Goal: Check status: Check status

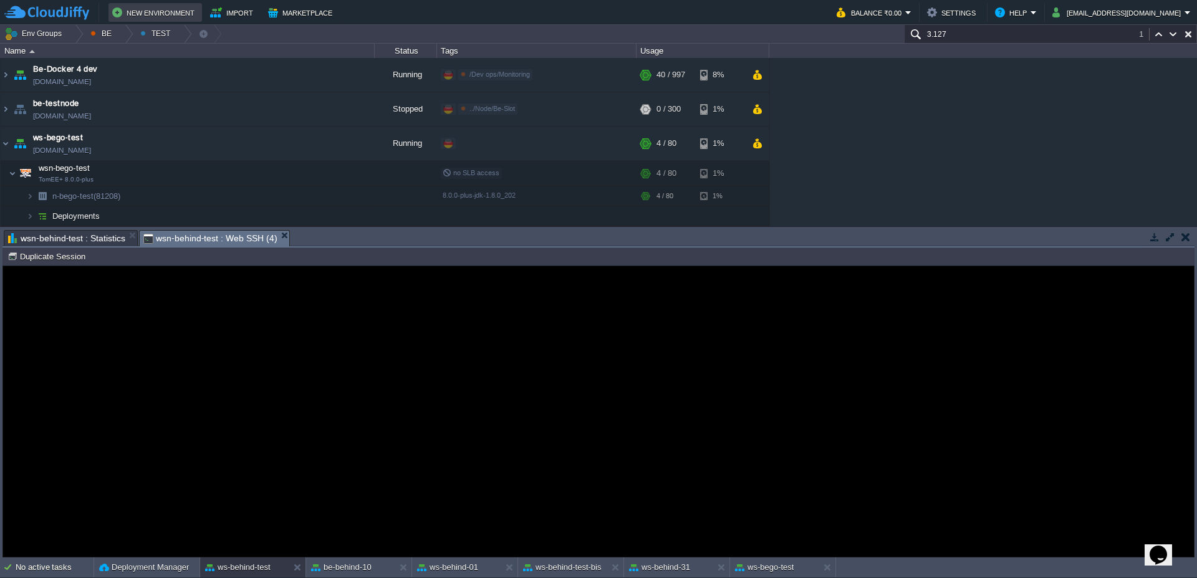
scroll to position [1, 20]
click at [60, 259] on button "Duplicate Session" at bounding box center [48, 256] width 82 height 11
type input "#000000"
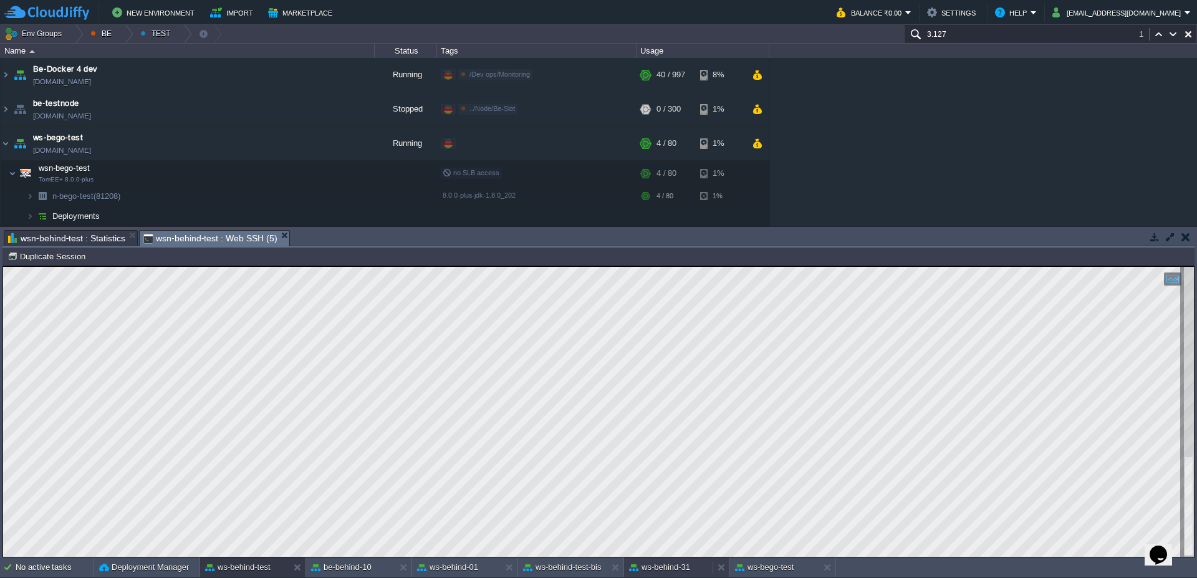
click at [666, 562] on button "ws-behind-31" at bounding box center [659, 567] width 61 height 12
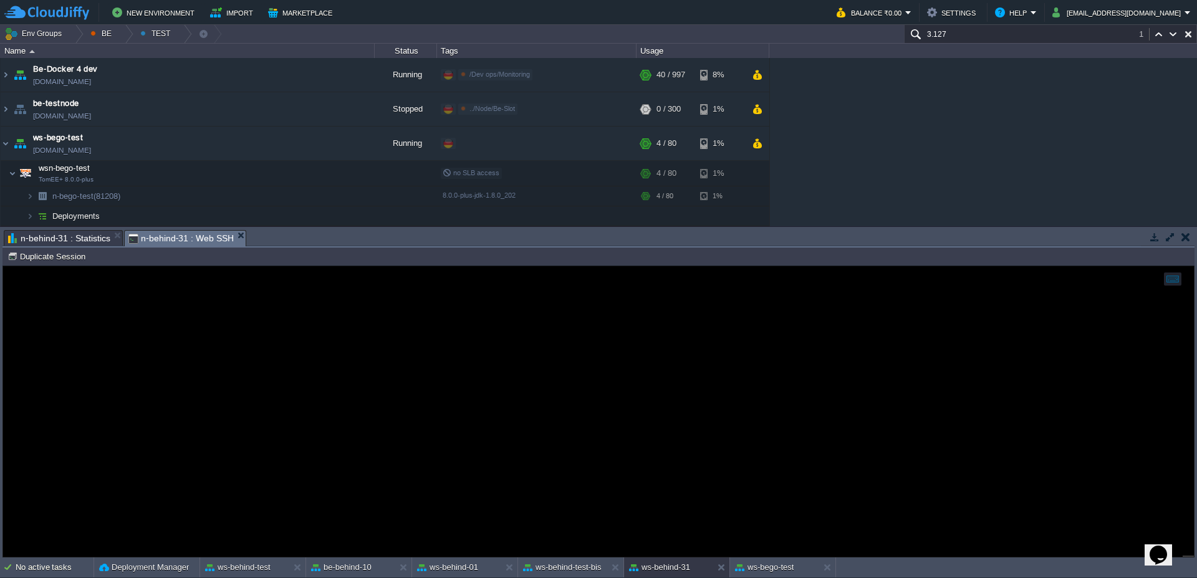
click at [49, 234] on span "n-behind-31 : Statistics" at bounding box center [59, 238] width 102 height 15
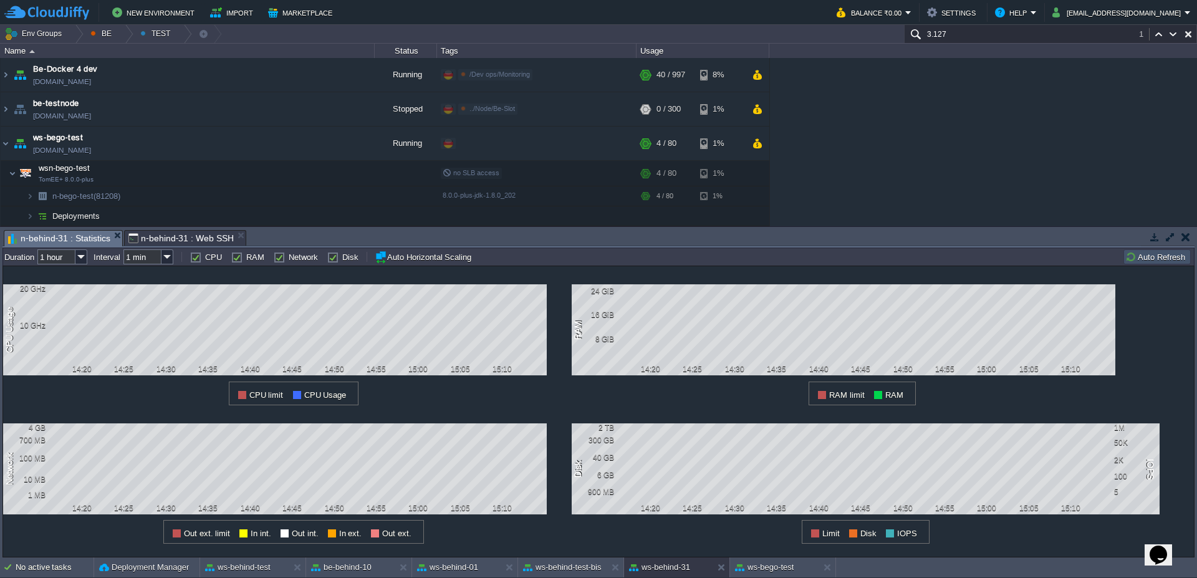
click at [1178, 255] on button "Auto Refresh" at bounding box center [1157, 256] width 64 height 11
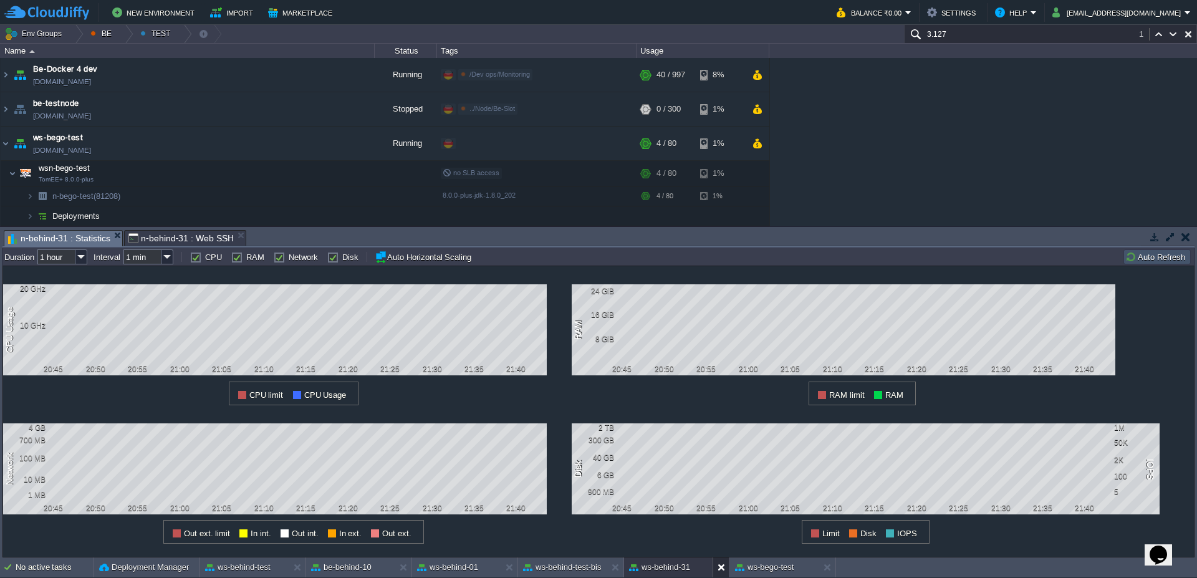
click at [719, 569] on button at bounding box center [724, 567] width 12 height 12
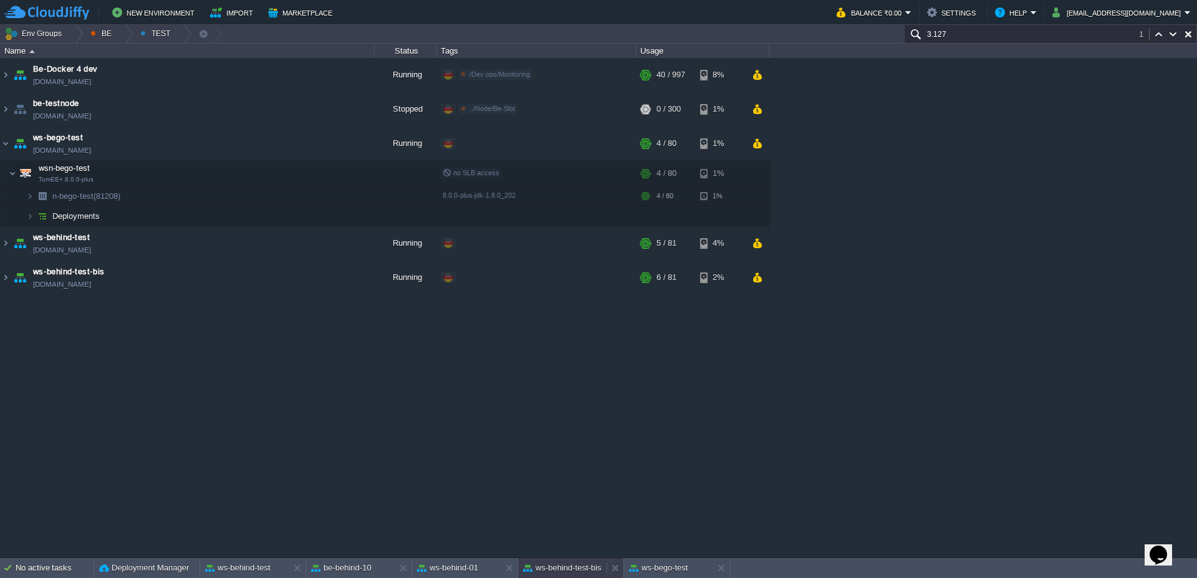
click at [564, 574] on button "ws-behind-test-bis" at bounding box center [562, 568] width 79 height 12
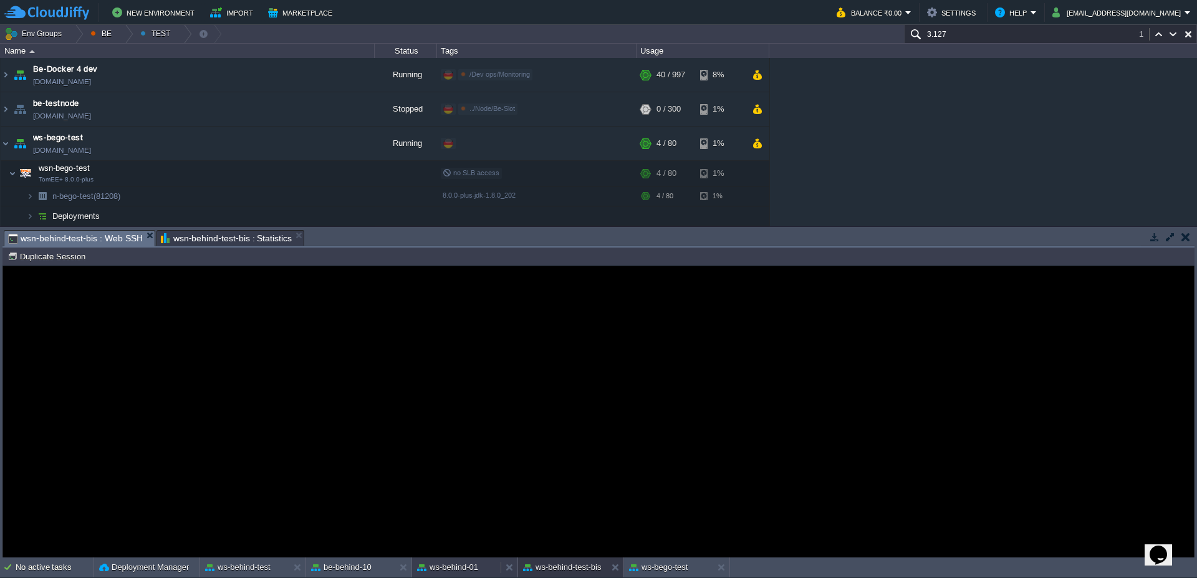
click at [462, 571] on button "ws-behind-01" at bounding box center [447, 567] width 61 height 12
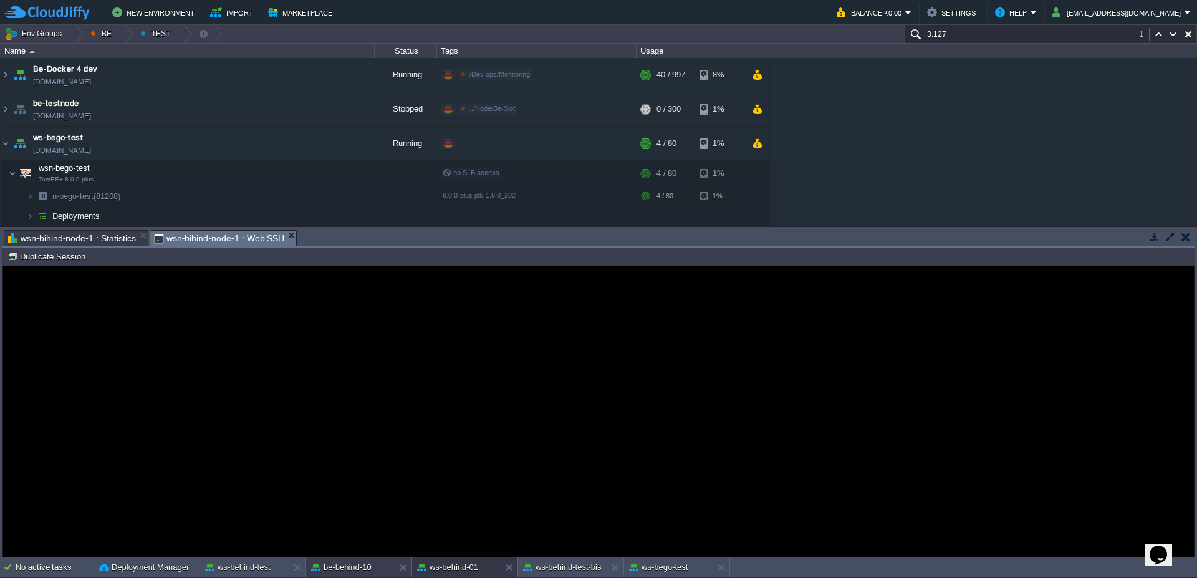
click at [321, 570] on button "be-behind-10" at bounding box center [341, 567] width 60 height 12
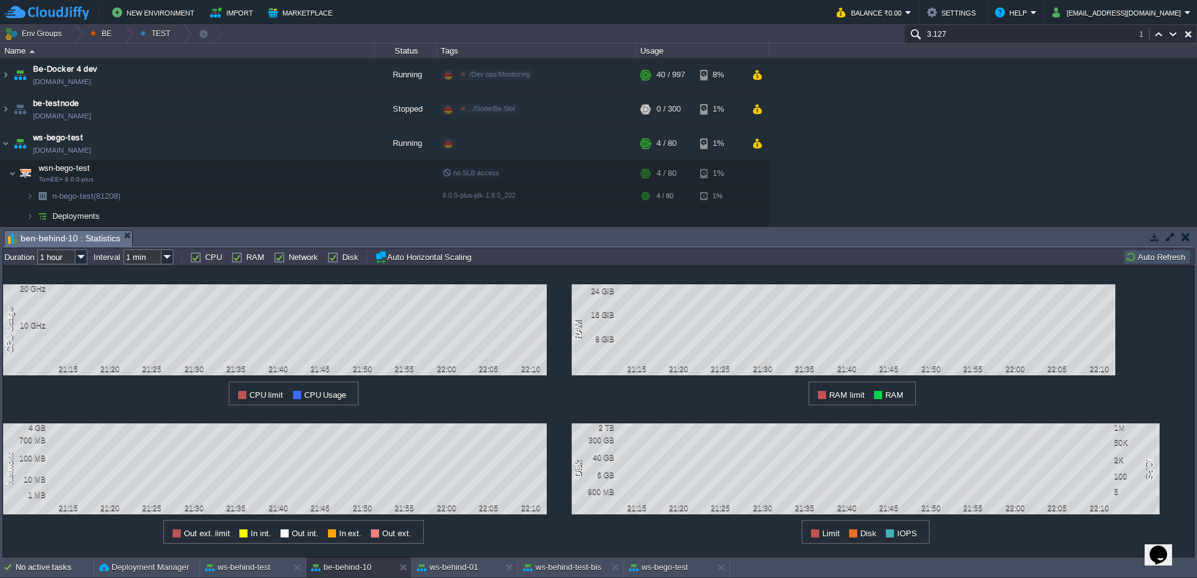
click at [1165, 256] on button "Auto Refresh" at bounding box center [1157, 256] width 64 height 11
click at [4, 145] on img at bounding box center [6, 144] width 10 height 34
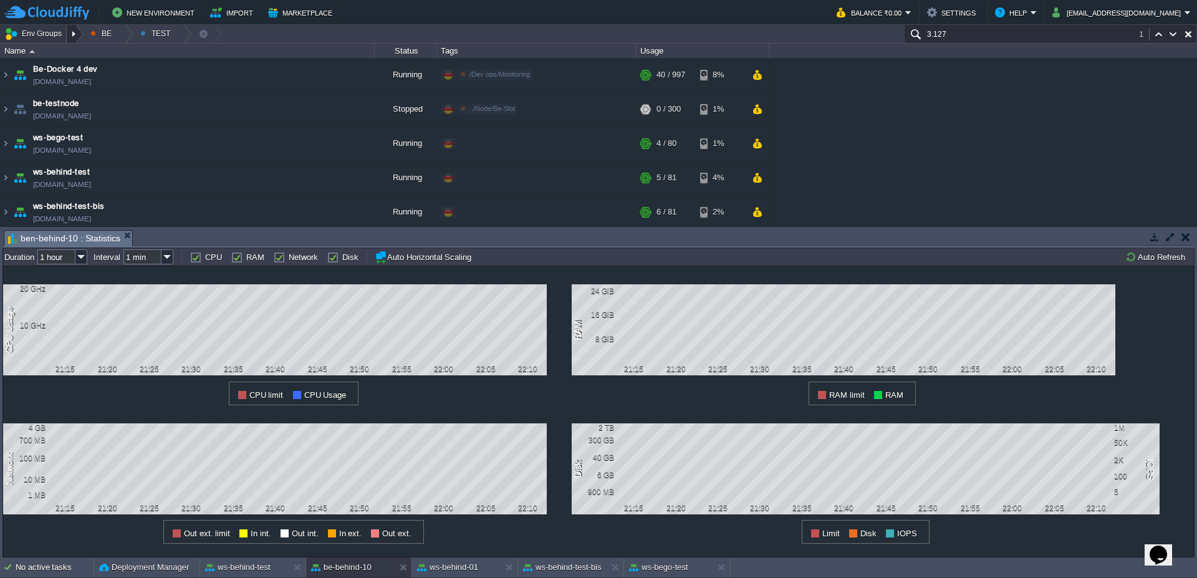
click at [72, 34] on div at bounding box center [75, 34] width 17 height 18
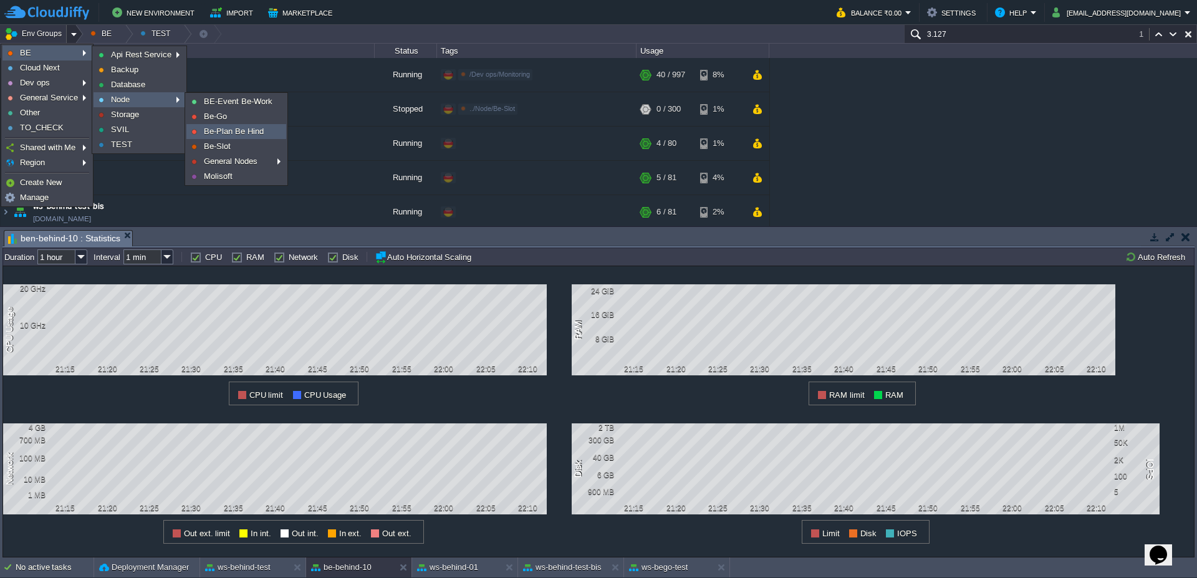
click at [221, 131] on span "Be-Plan Be Hind" at bounding box center [234, 131] width 60 height 9
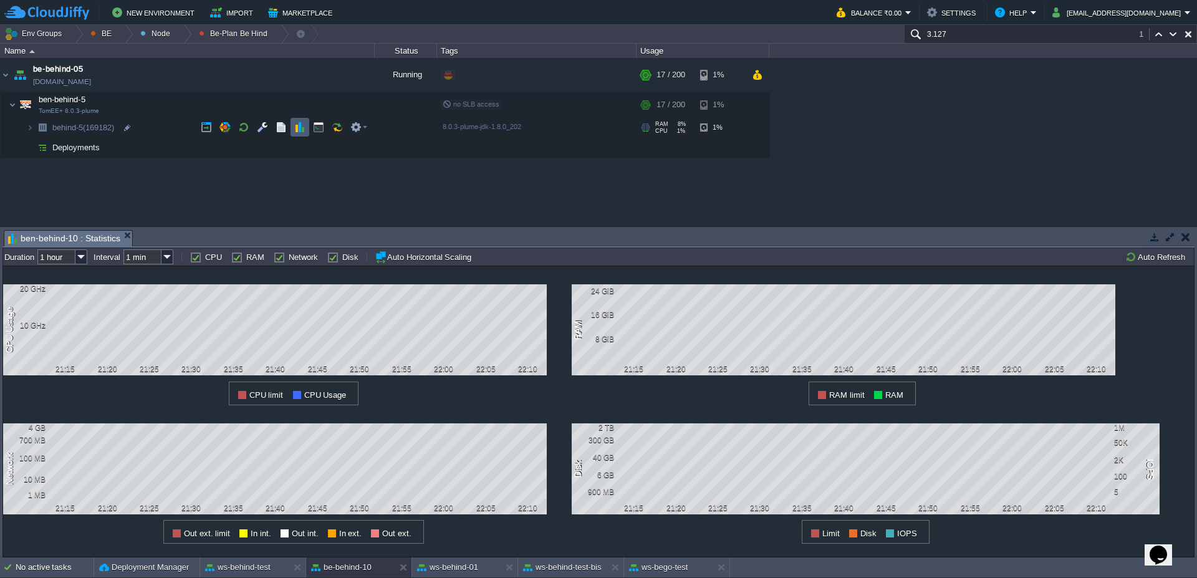
click at [297, 123] on button "button" at bounding box center [299, 127] width 11 height 11
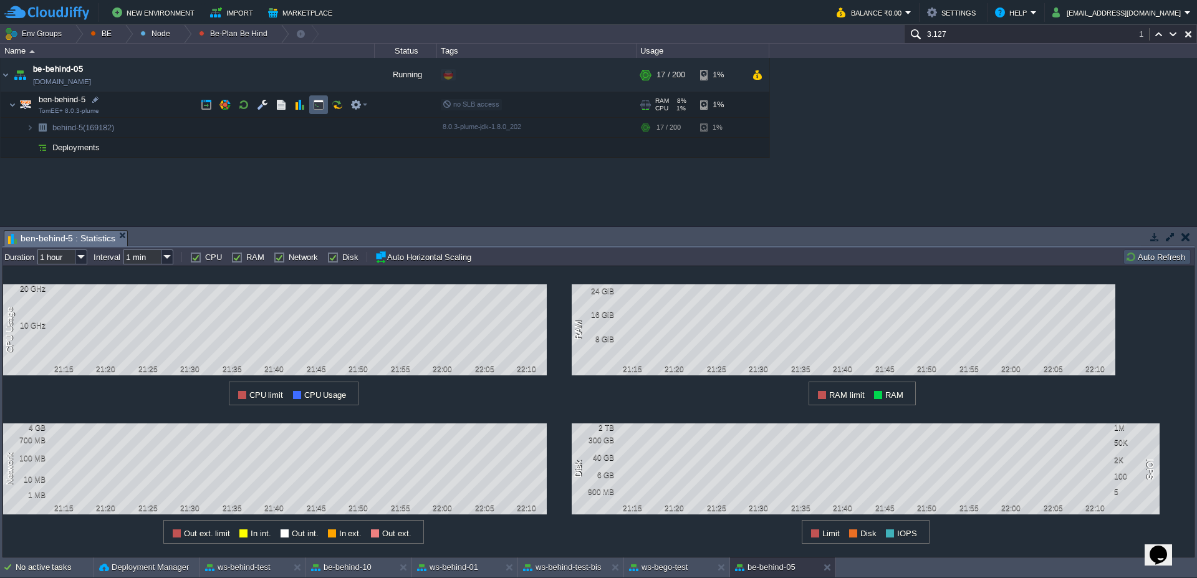
click at [319, 107] on button "button" at bounding box center [318, 104] width 11 height 11
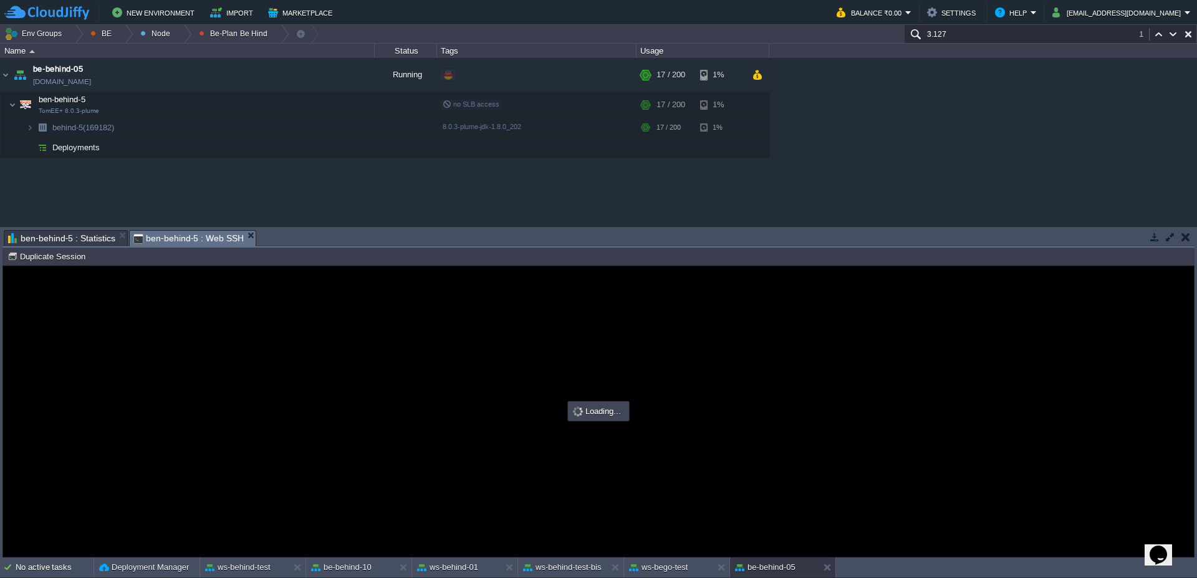
type input "#000000"
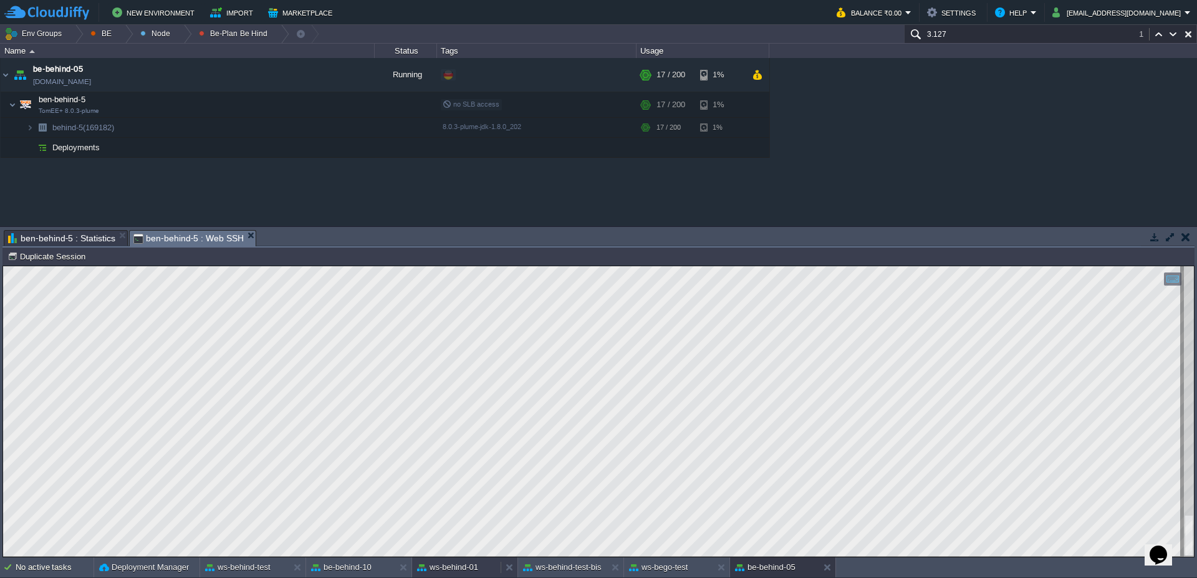
click at [459, 565] on button "ws-behind-01" at bounding box center [447, 567] width 61 height 12
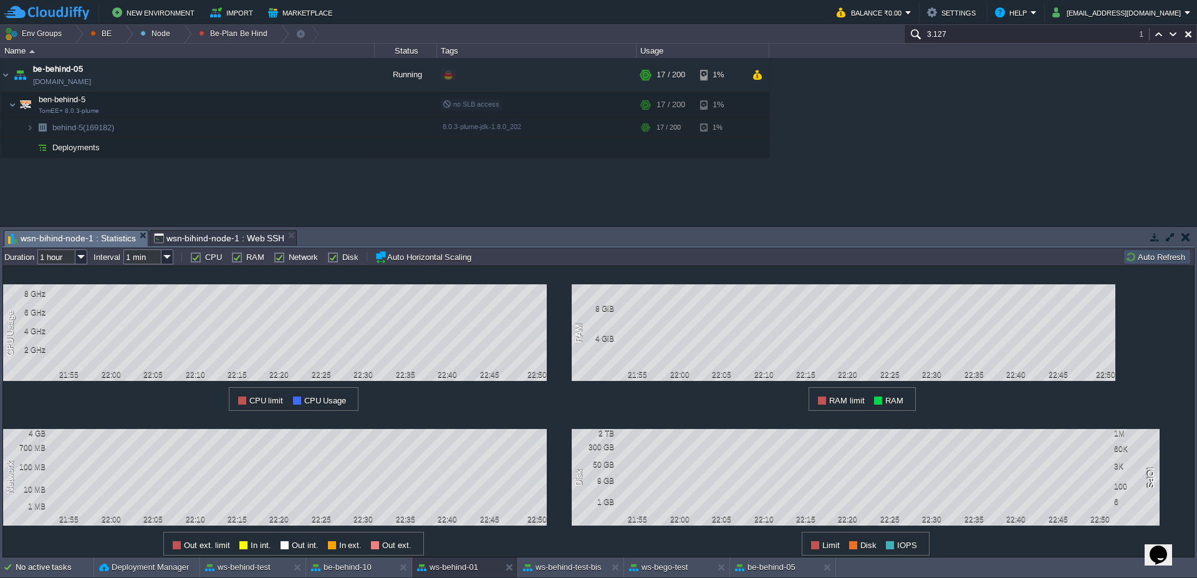
click at [34, 234] on span "wsn-bihind-node-1 : Statistics" at bounding box center [72, 239] width 128 height 16
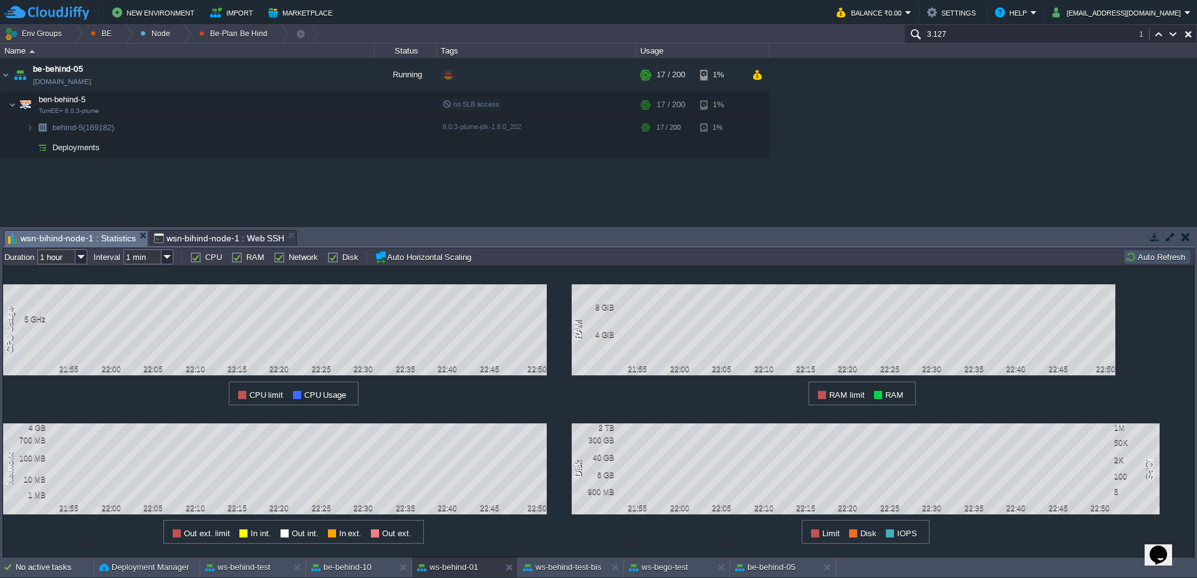
click at [1157, 262] on td "Auto Refresh" at bounding box center [1156, 256] width 67 height 15
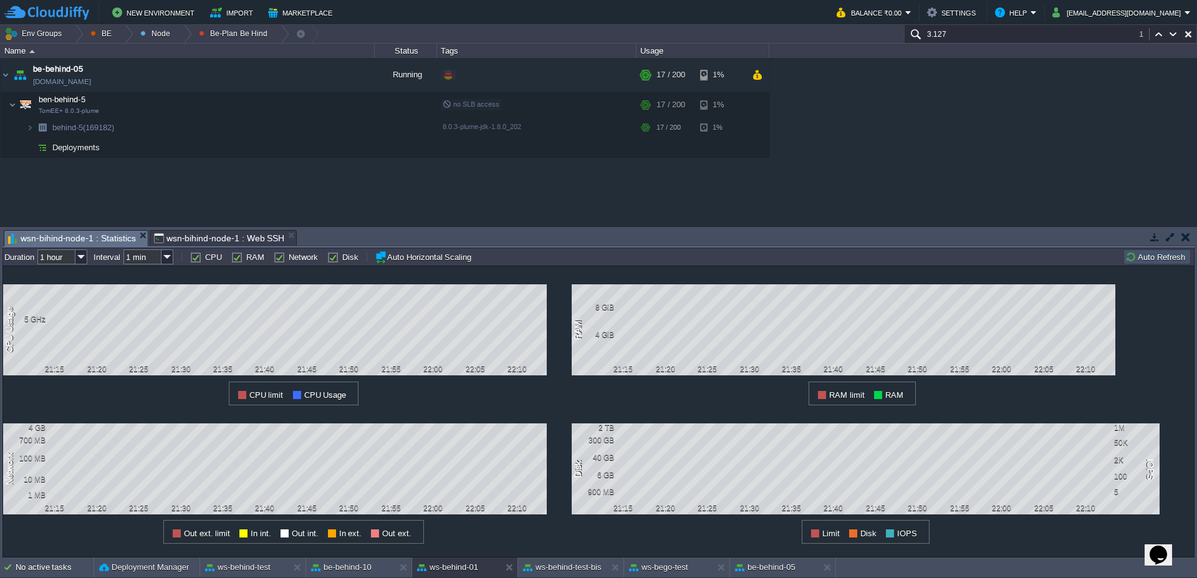
click at [239, 237] on span "wsn-bihind-node-1 : Web SSH" at bounding box center [219, 238] width 131 height 15
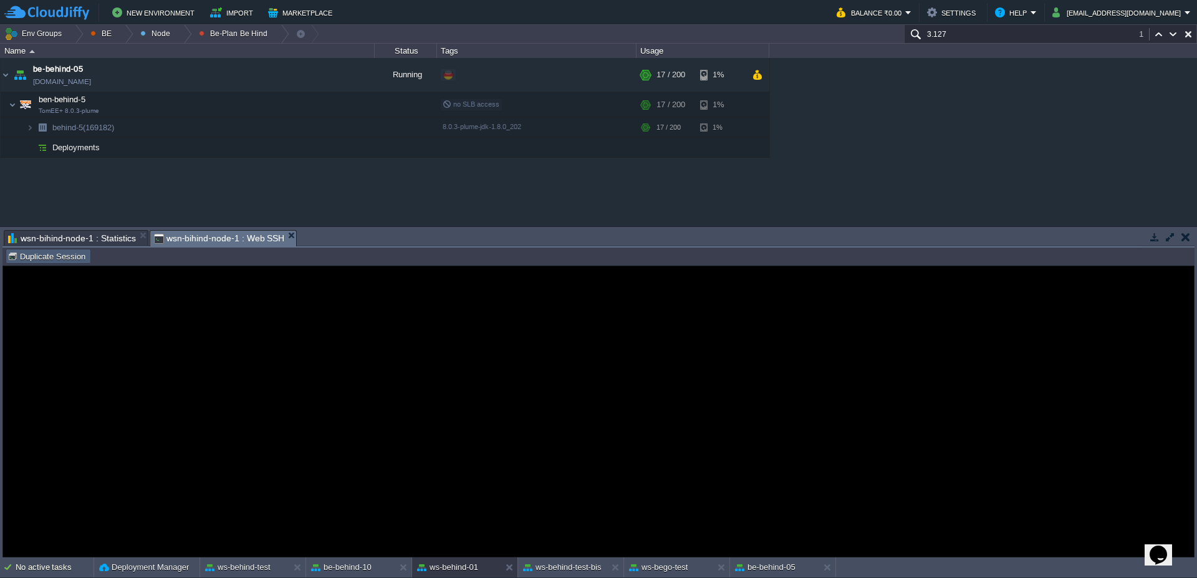
click at [39, 258] on button "Duplicate Session" at bounding box center [48, 256] width 82 height 11
type input "#000000"
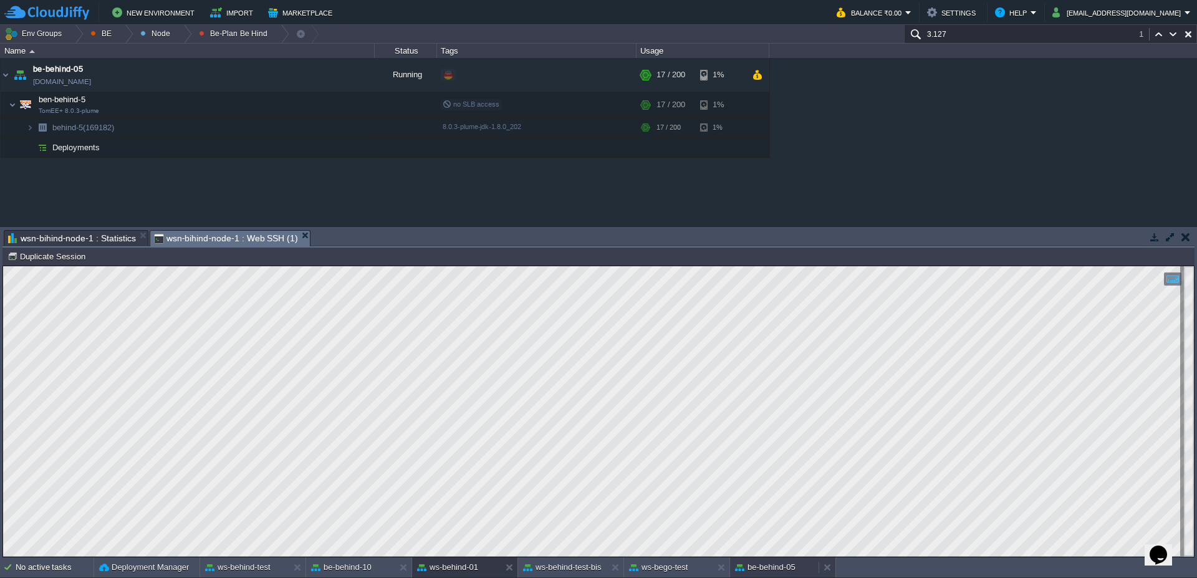
click at [792, 574] on div "be-behind-05" at bounding box center [774, 567] width 89 height 20
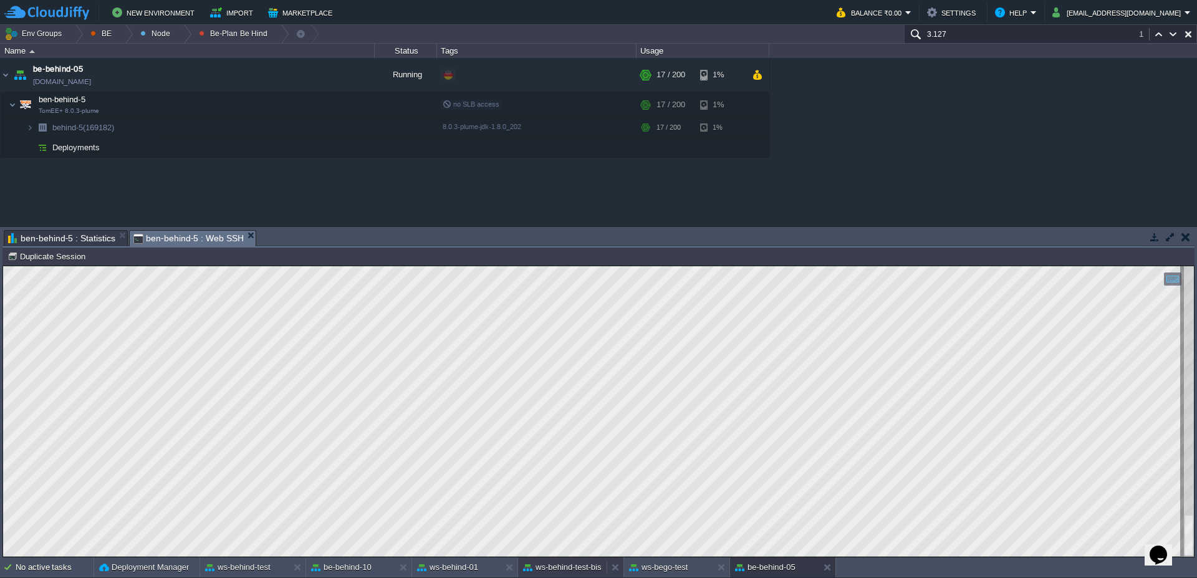
click at [587, 570] on button "ws-behind-test-bis" at bounding box center [562, 567] width 79 height 12
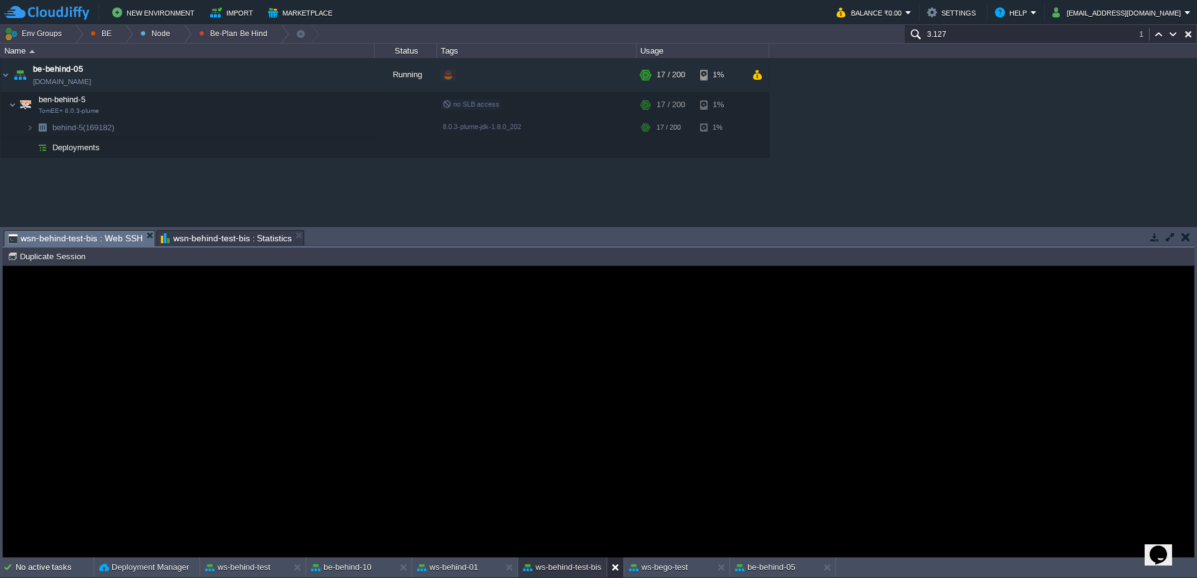
click at [612, 569] on button at bounding box center [618, 567] width 12 height 12
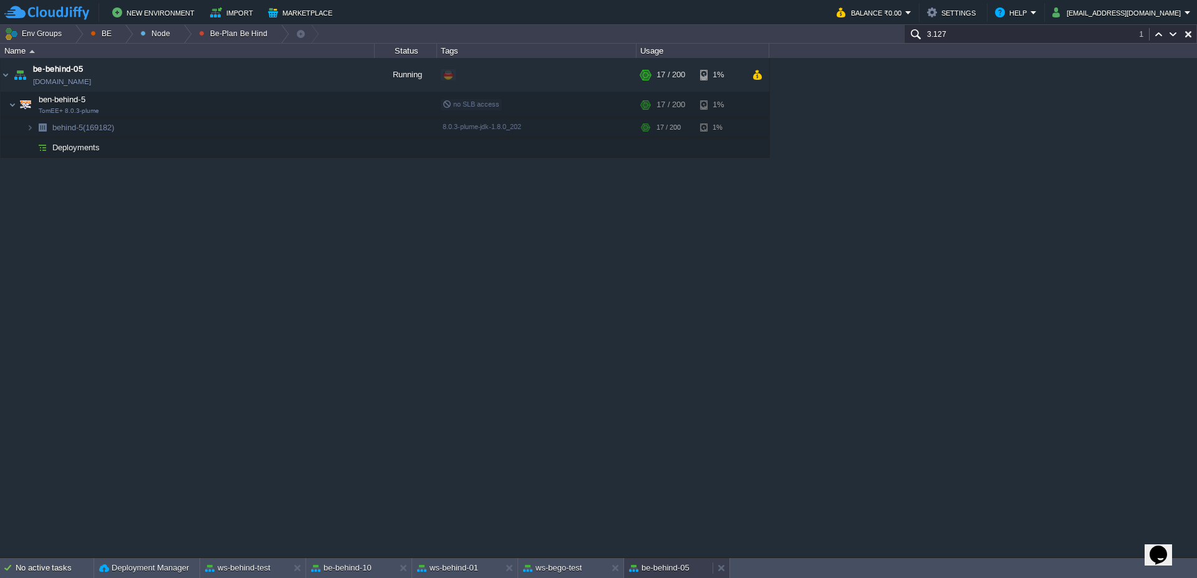
click at [635, 567] on button "be-behind-05" at bounding box center [659, 568] width 60 height 12
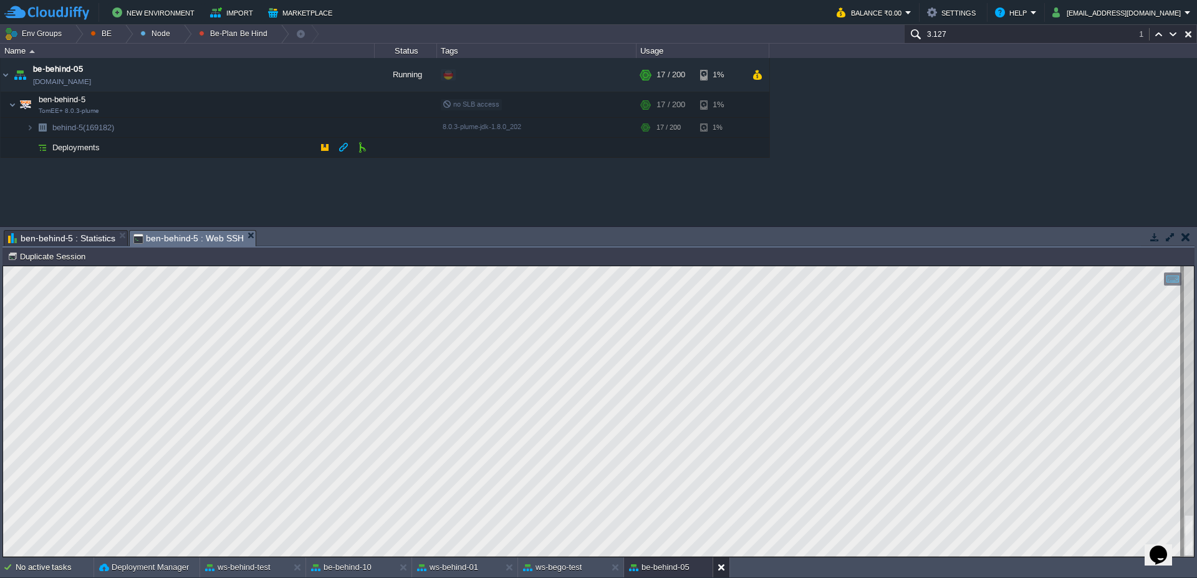
click at [722, 568] on button at bounding box center [724, 567] width 12 height 12
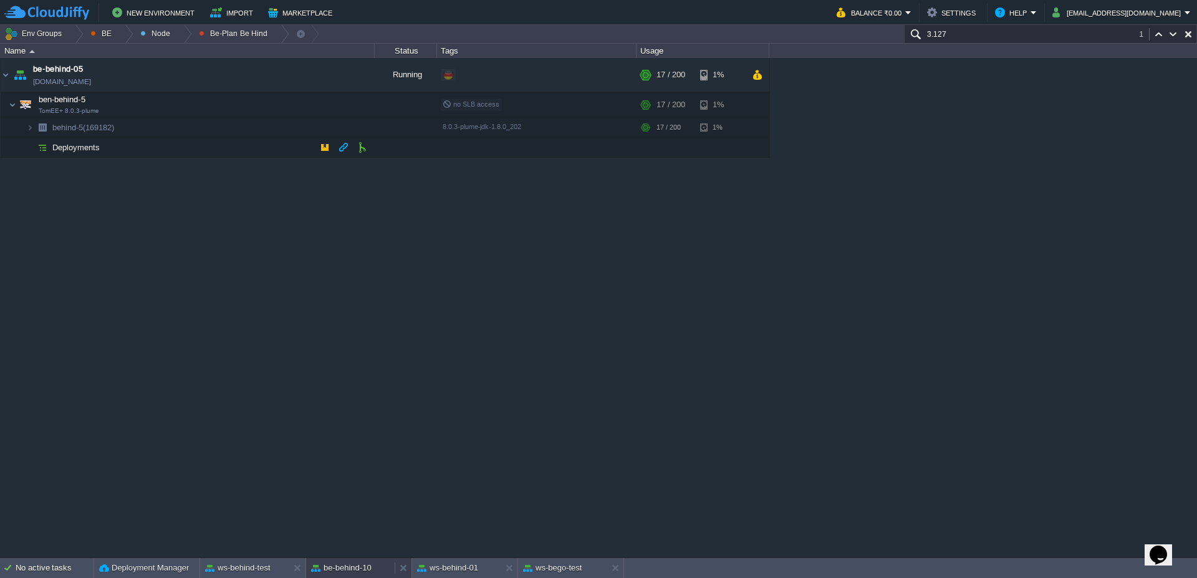
click at [340, 566] on button "be-behind-10" at bounding box center [341, 568] width 60 height 12
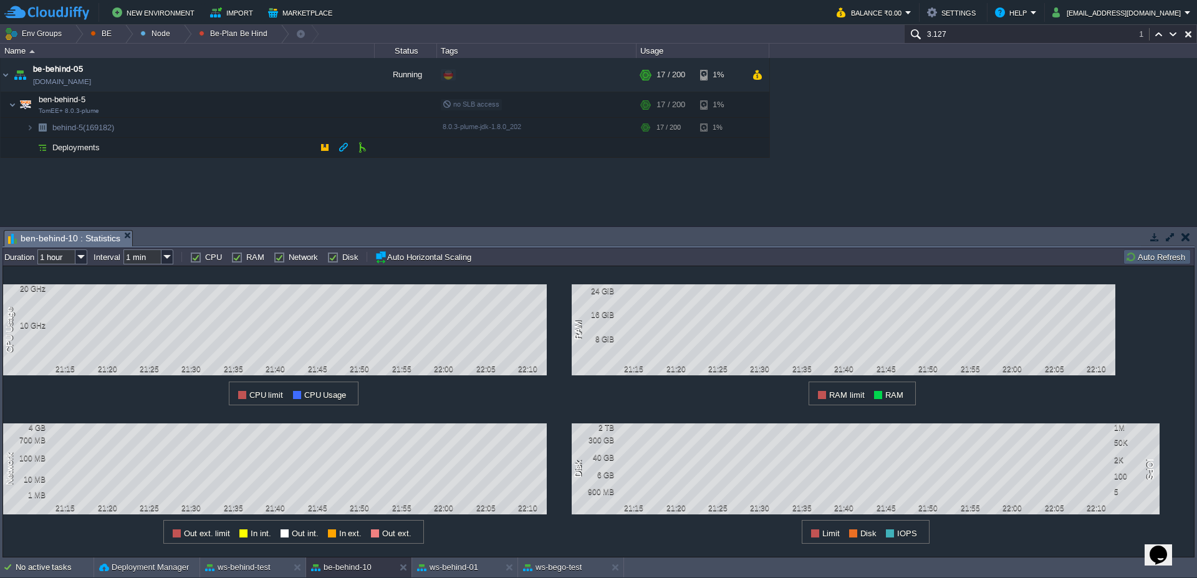
click at [1165, 256] on button "Auto Refresh" at bounding box center [1157, 256] width 64 height 11
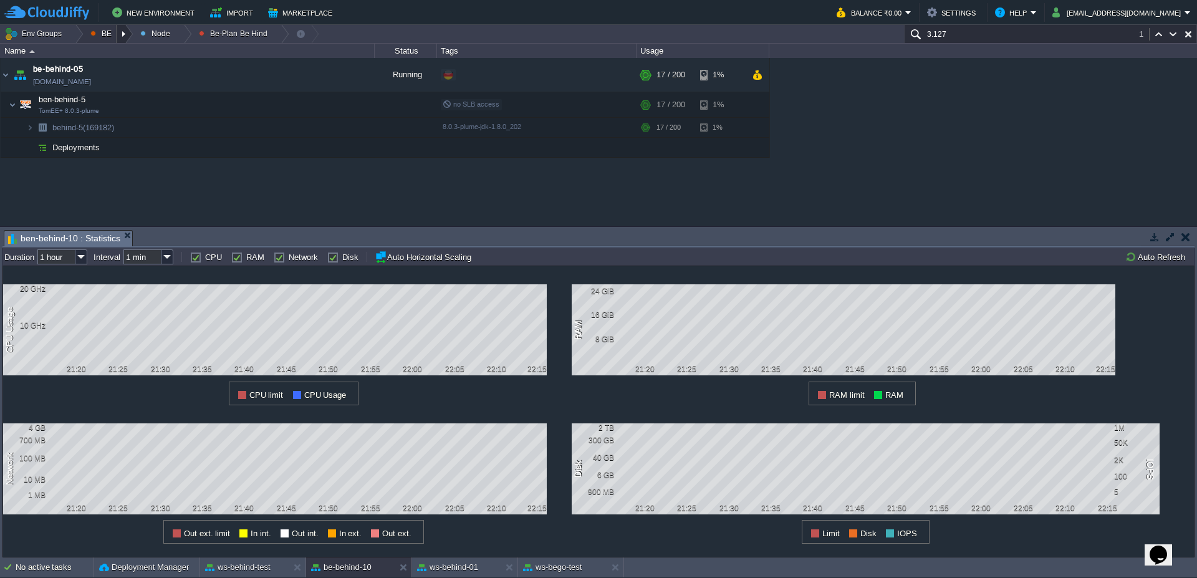
click at [125, 32] on div at bounding box center [125, 34] width 17 height 18
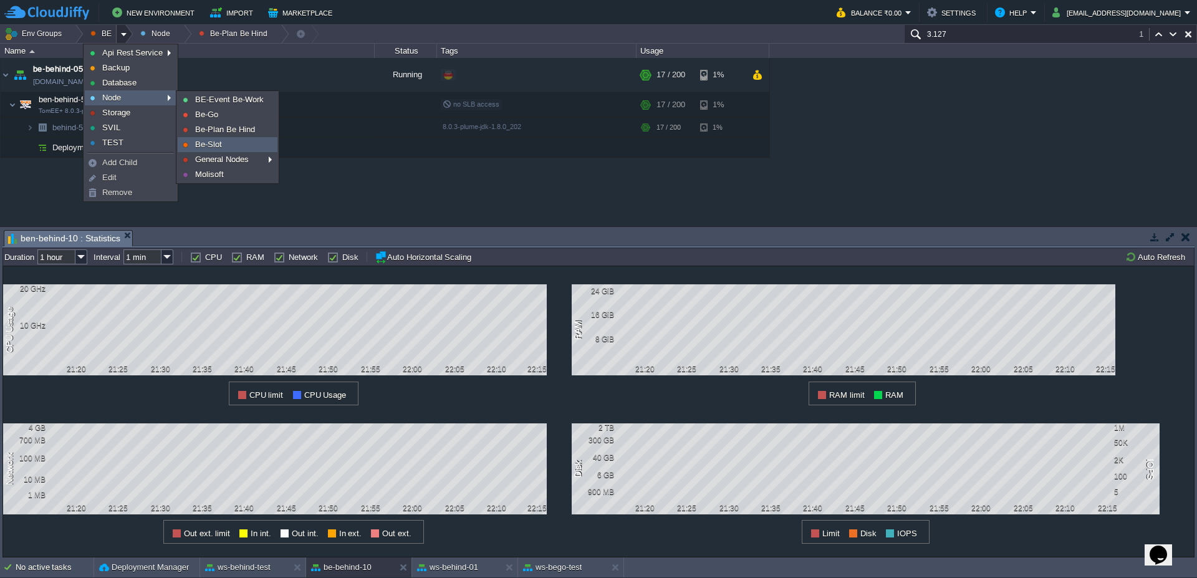
click at [215, 143] on span "Be-Slot" at bounding box center [208, 144] width 27 height 9
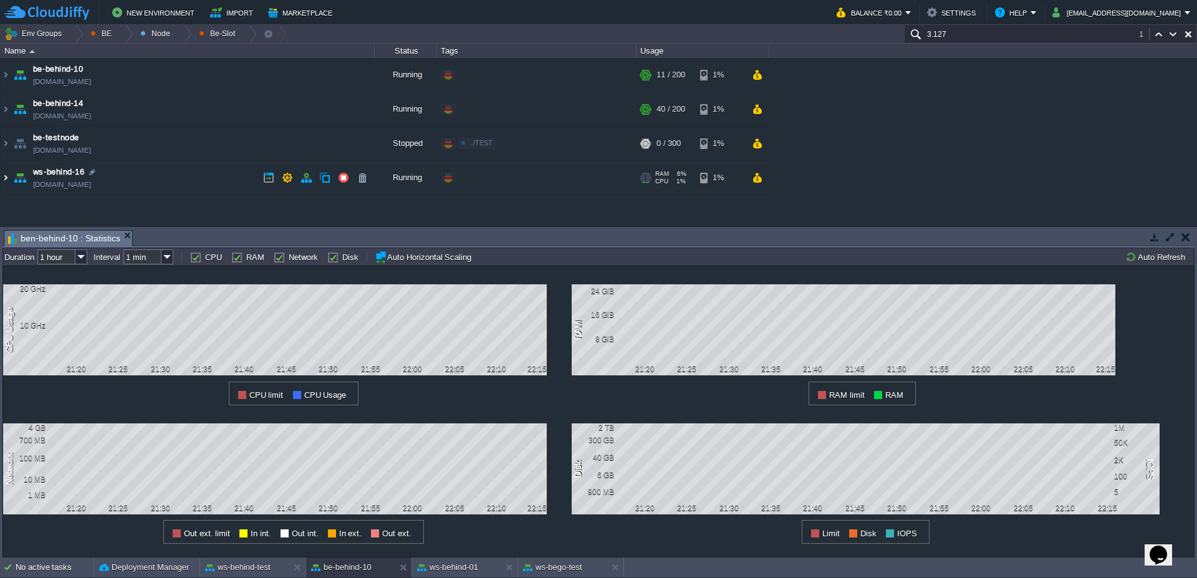
click at [2, 177] on img at bounding box center [6, 178] width 10 height 34
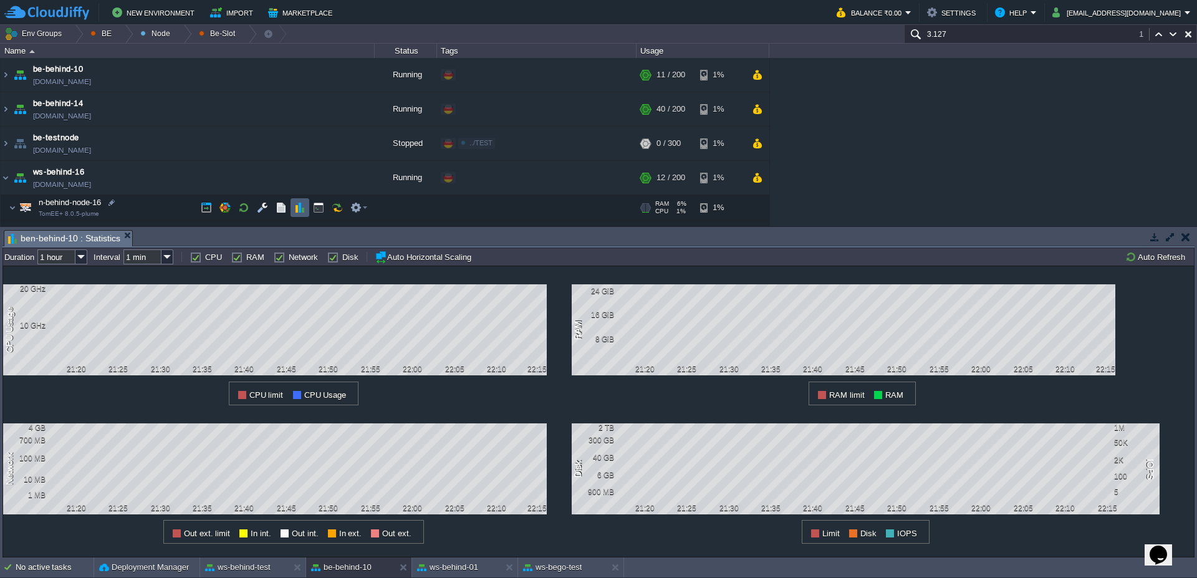
click at [295, 208] on button "button" at bounding box center [299, 207] width 11 height 11
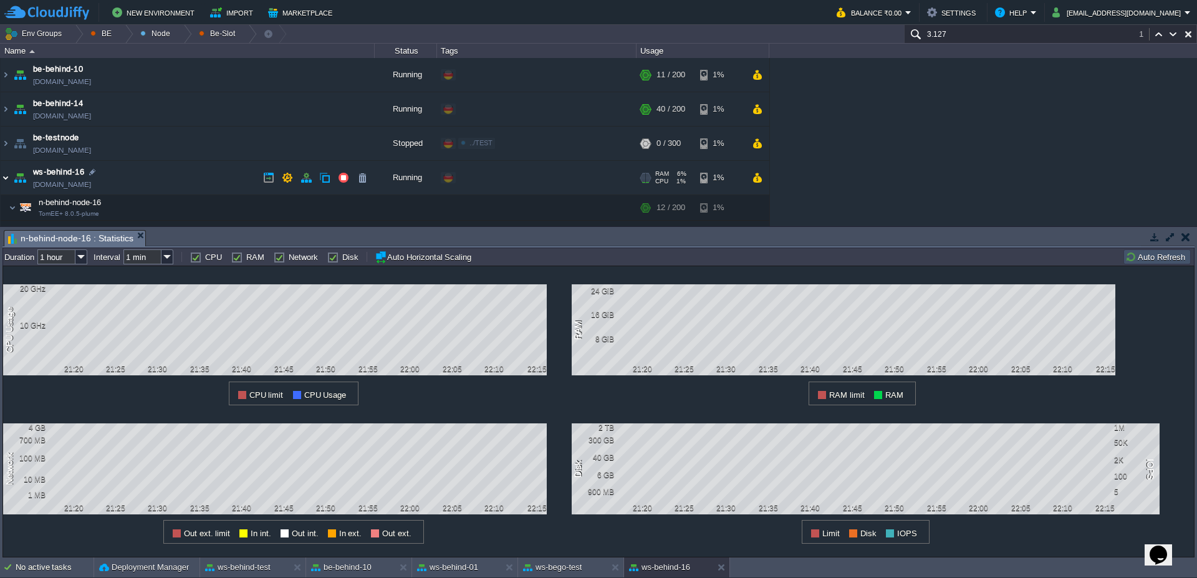
click at [5, 179] on img at bounding box center [6, 178] width 10 height 34
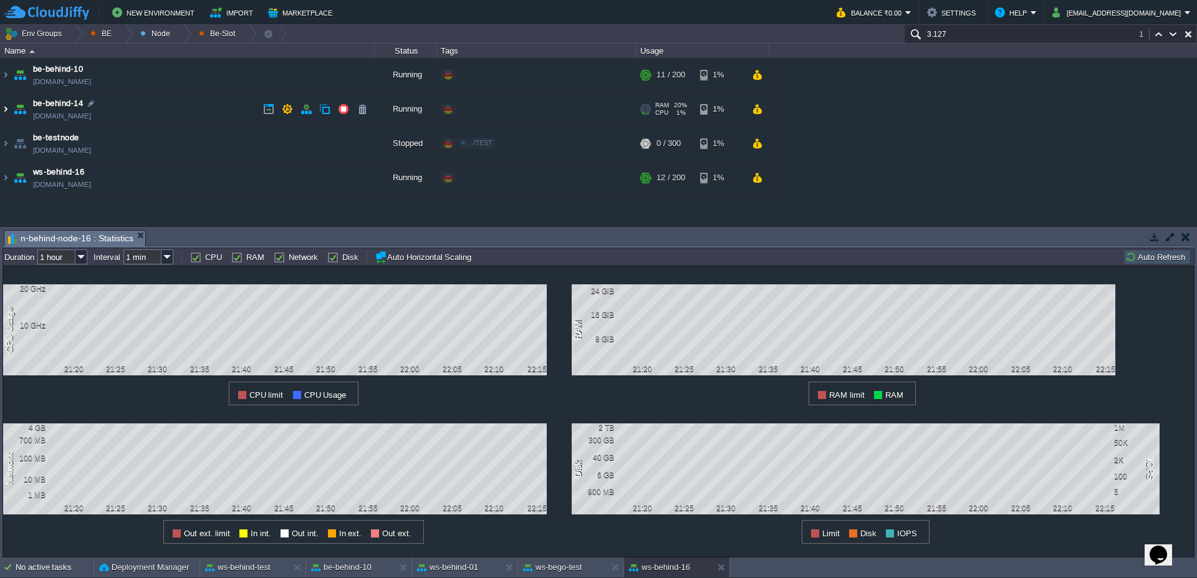
click at [3, 102] on img at bounding box center [6, 109] width 10 height 34
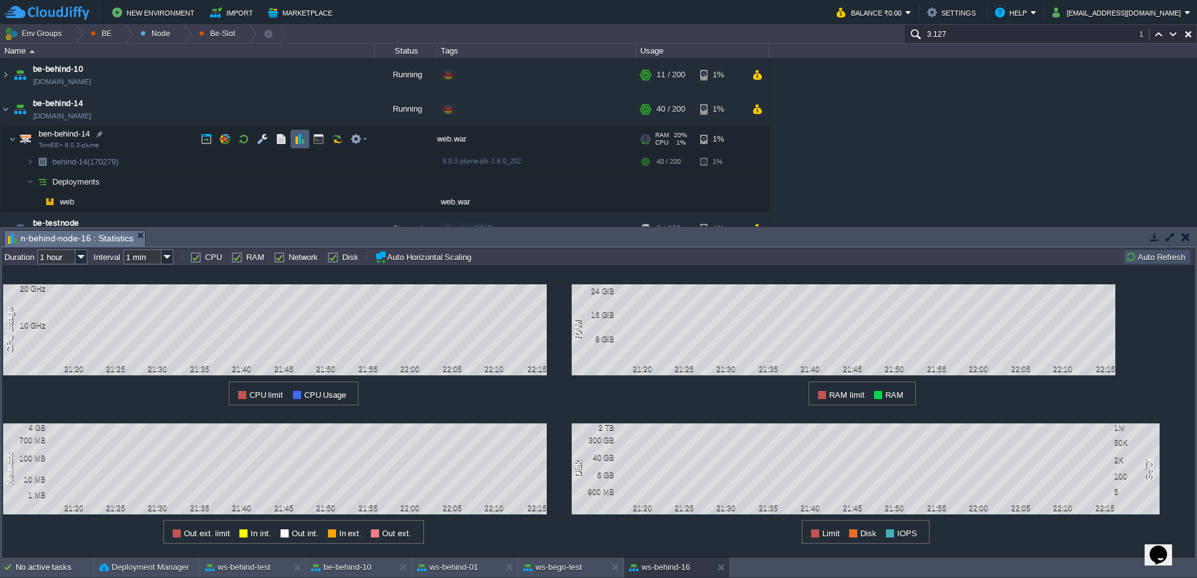
click at [299, 142] on button "button" at bounding box center [299, 138] width 11 height 11
click at [321, 138] on button "button" at bounding box center [318, 138] width 11 height 11
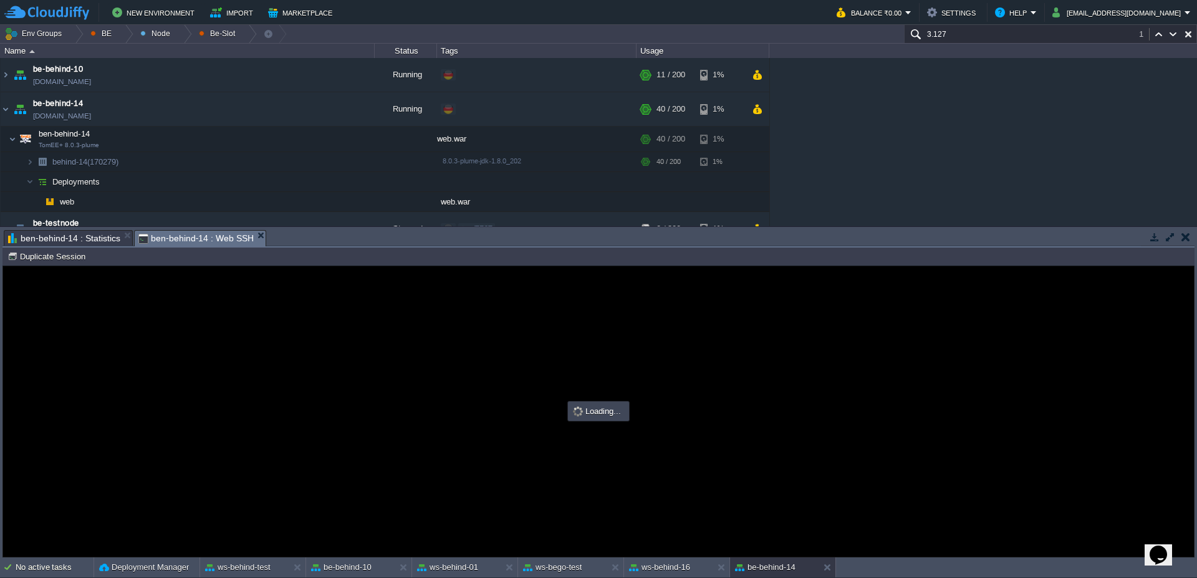
type input "#000000"
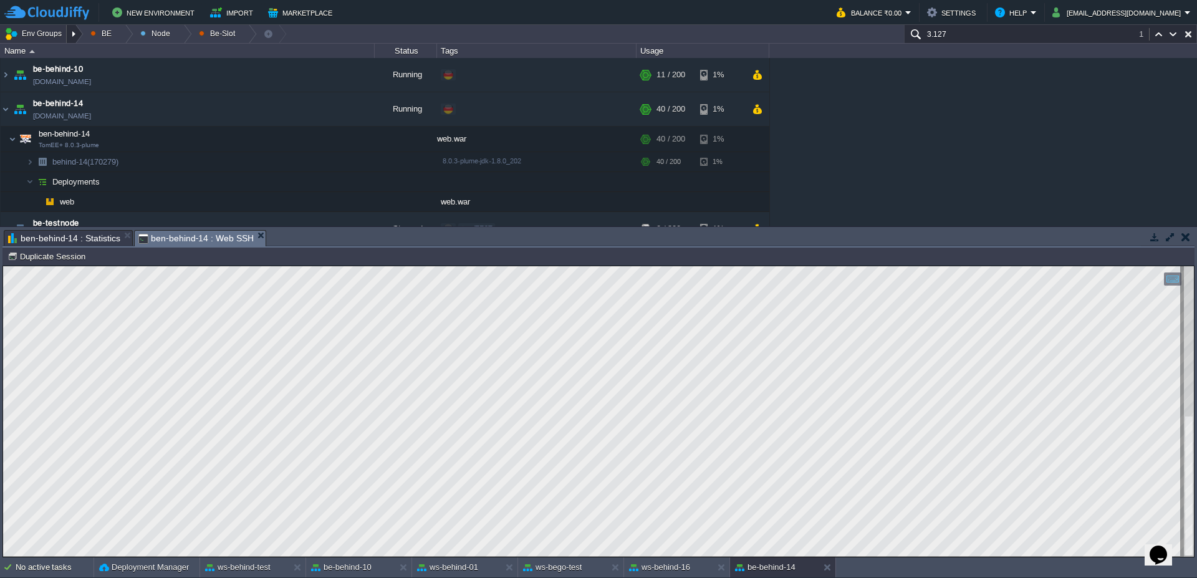
click at [70, 33] on div at bounding box center [75, 34] width 17 height 18
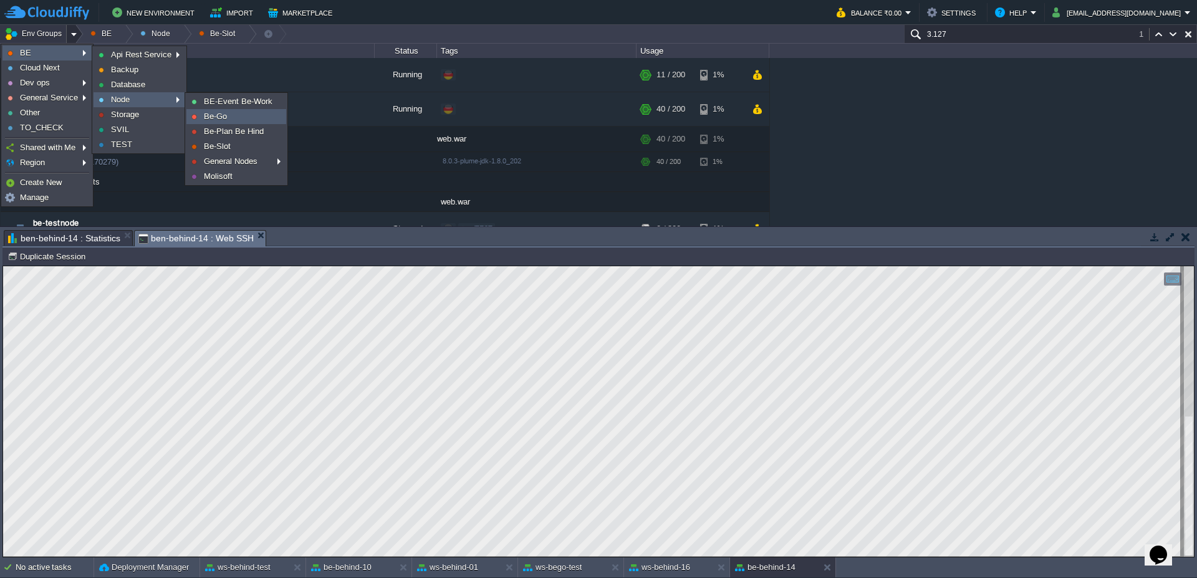
click at [201, 120] on link "Be-Go" at bounding box center [236, 117] width 99 height 14
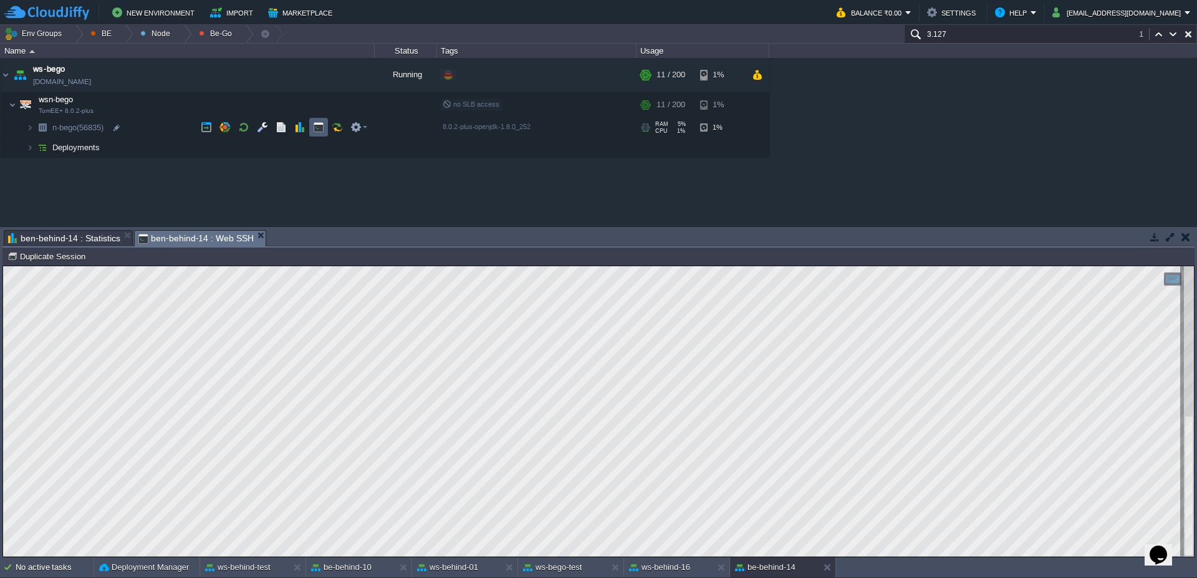
click at [319, 132] on button "button" at bounding box center [318, 127] width 11 height 11
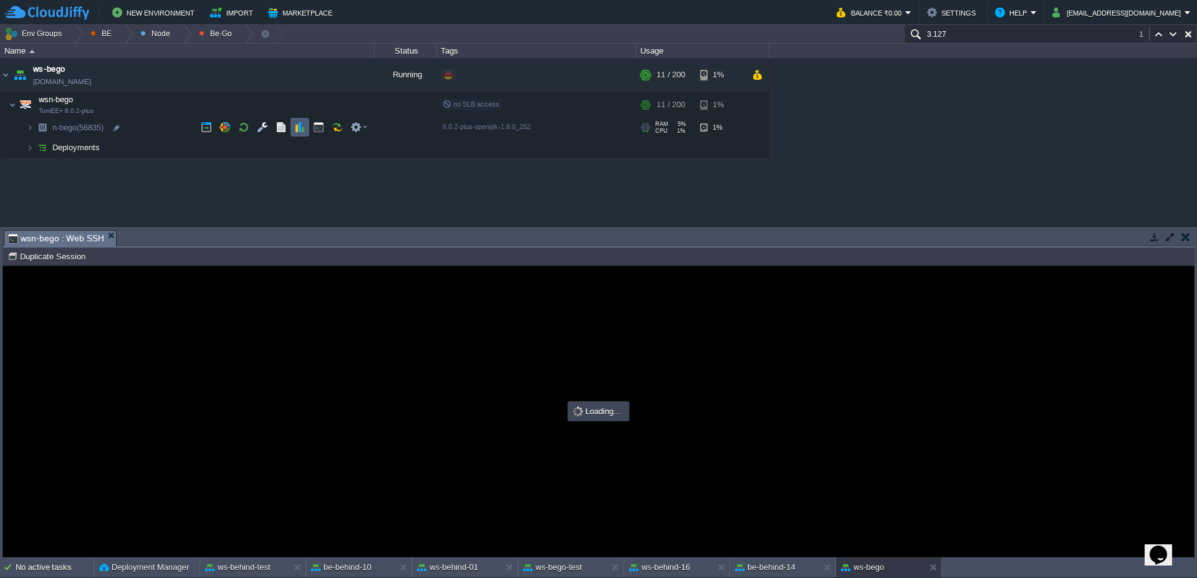
click at [297, 129] on button "button" at bounding box center [299, 127] width 11 height 11
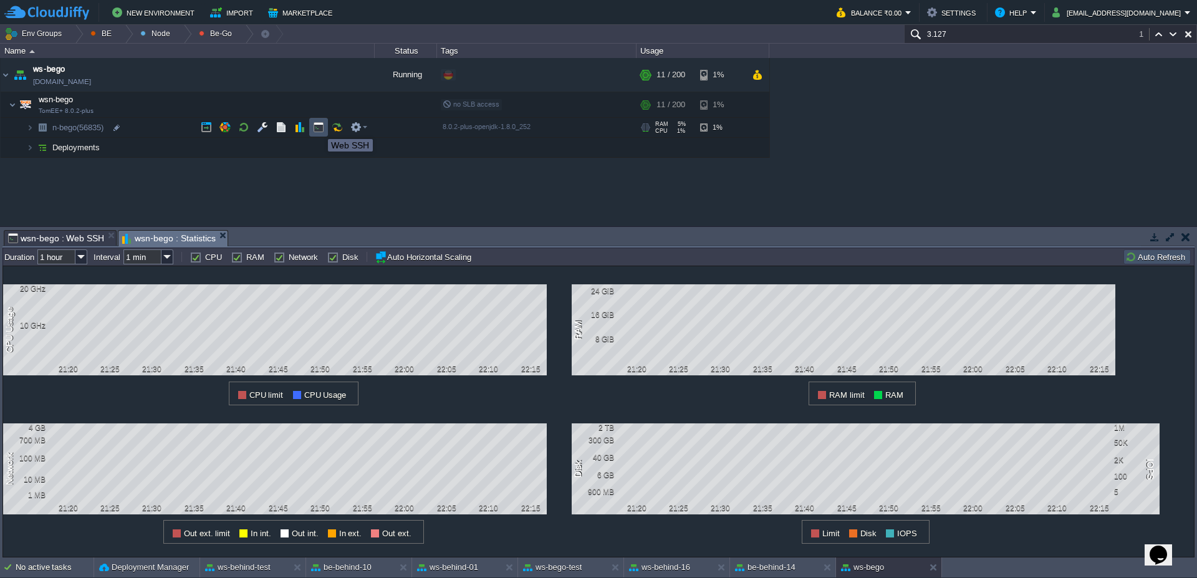
click at [319, 128] on button "button" at bounding box center [318, 127] width 11 height 11
type input "#000000"
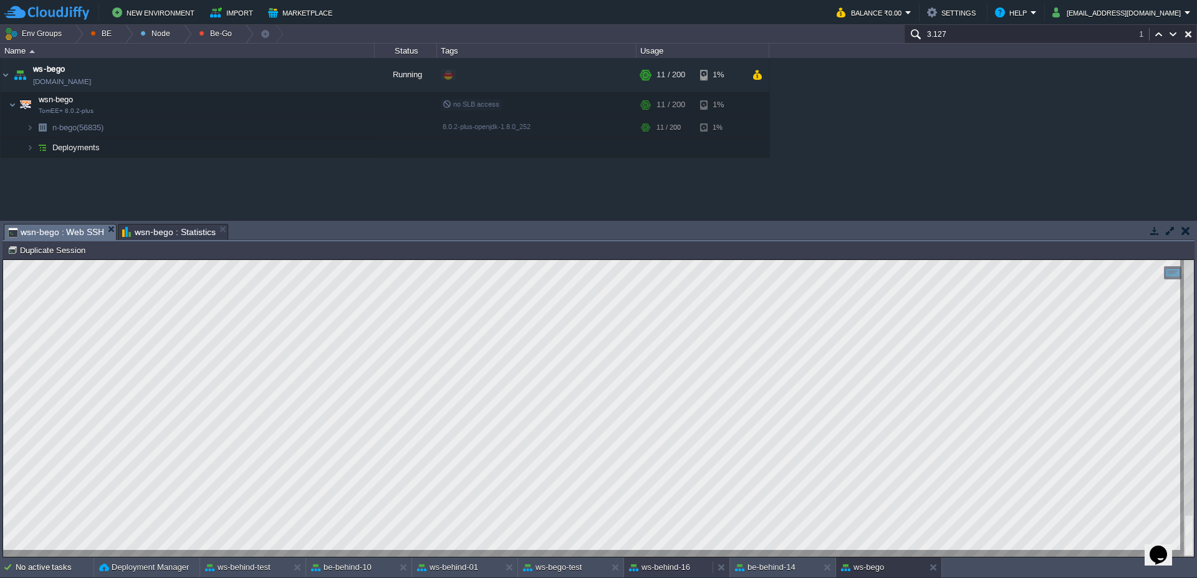
click at [689, 562] on button "ws-behind-16" at bounding box center [659, 567] width 61 height 12
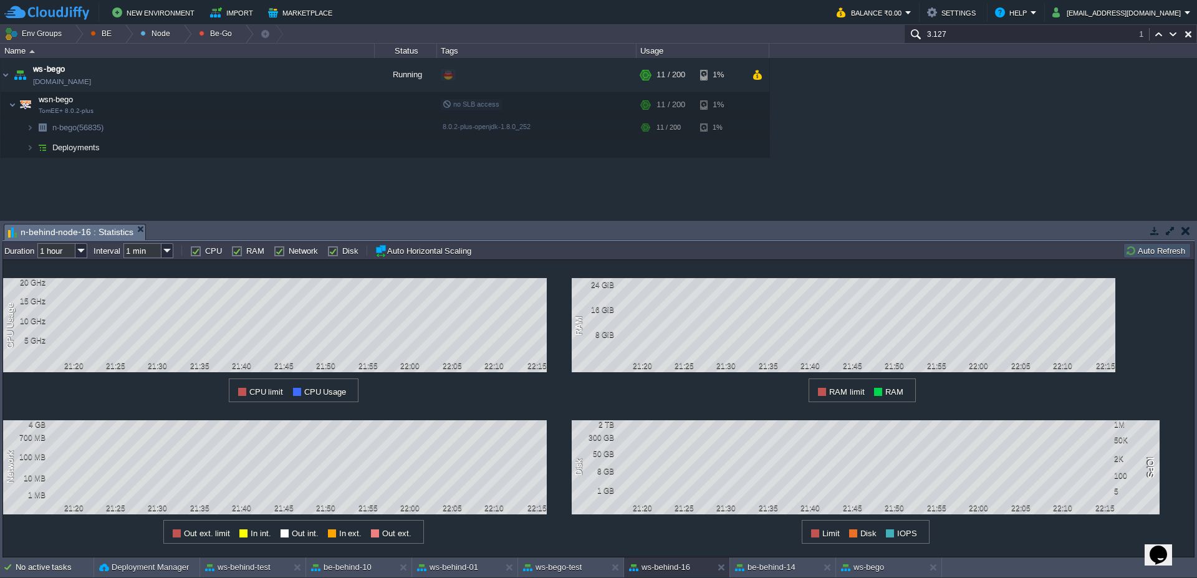
click at [1148, 244] on td "Auto Refresh" at bounding box center [1156, 250] width 67 height 15
click at [759, 569] on button "be-behind-14" at bounding box center [765, 567] width 60 height 12
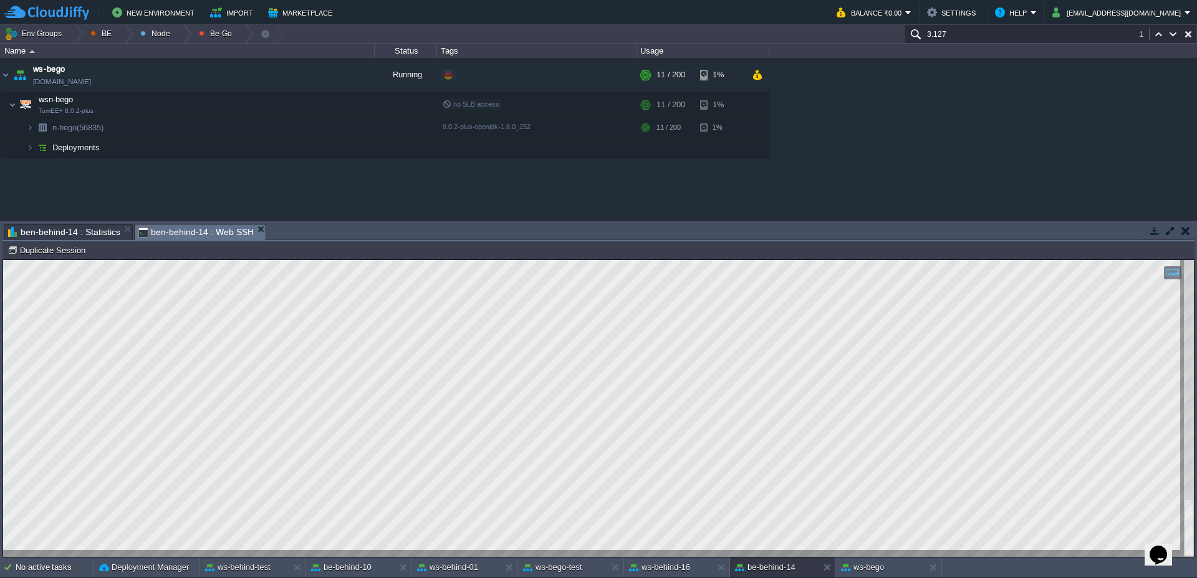
click at [86, 230] on span "ben-behind-14 : Statistics" at bounding box center [64, 231] width 112 height 15
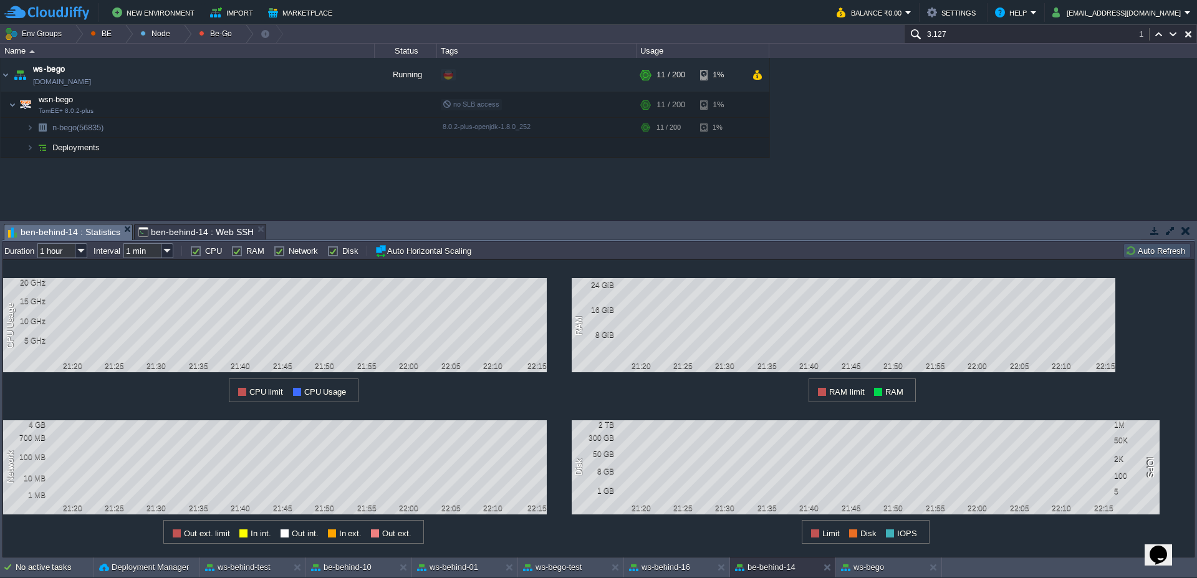
click at [1125, 260] on div "1 RAM 8 GiB 16 GiB 24 GiB 21:20 21:25 21:30 21:35 21:40 21:45 21:50 21:55 22:00…" at bounding box center [856, 331] width 569 height 142
click at [1145, 250] on button "Auto Refresh" at bounding box center [1157, 250] width 64 height 11
click at [79, 31] on div at bounding box center [75, 34] width 17 height 18
click at [988, 127] on div "Backup Storage [DOMAIN_NAME] Running Backup Edit RAM 3% CPU 0% 1 / 6 21% Be Buc…" at bounding box center [598, 139] width 1197 height 162
